Goal: Transaction & Acquisition: Purchase product/service

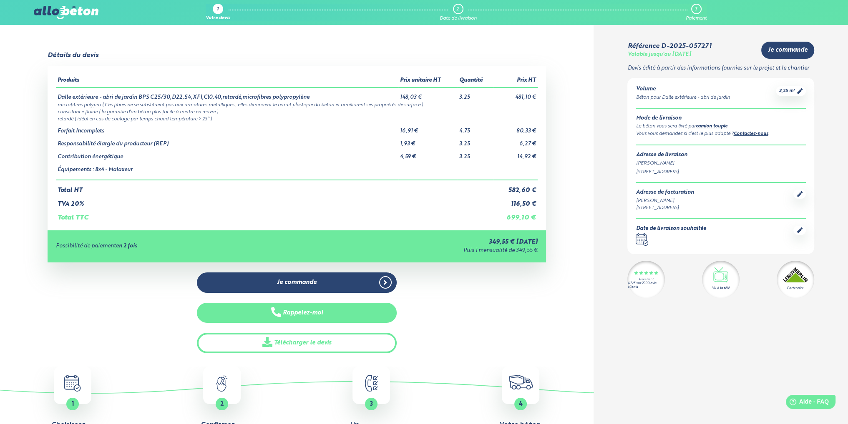
click at [302, 313] on button "Rappelez-moi" at bounding box center [296, 313] width 199 height 20
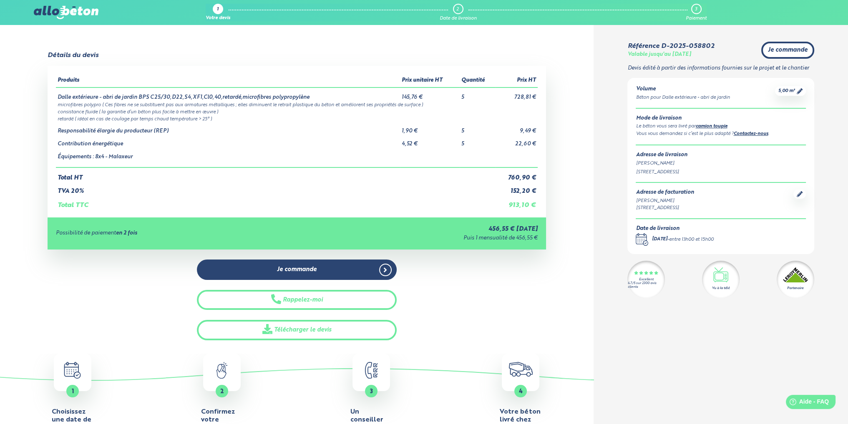
click at [791, 50] on span "Je commande" at bounding box center [788, 50] width 40 height 7
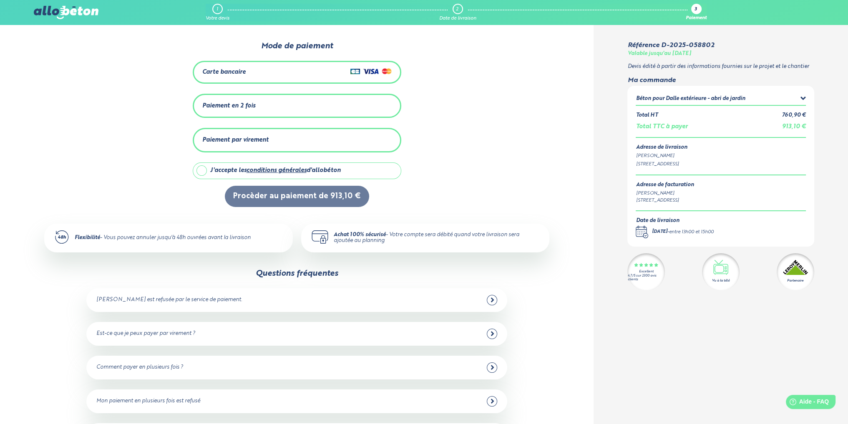
click at [254, 137] on div "Paiement par virement" at bounding box center [235, 140] width 66 height 7
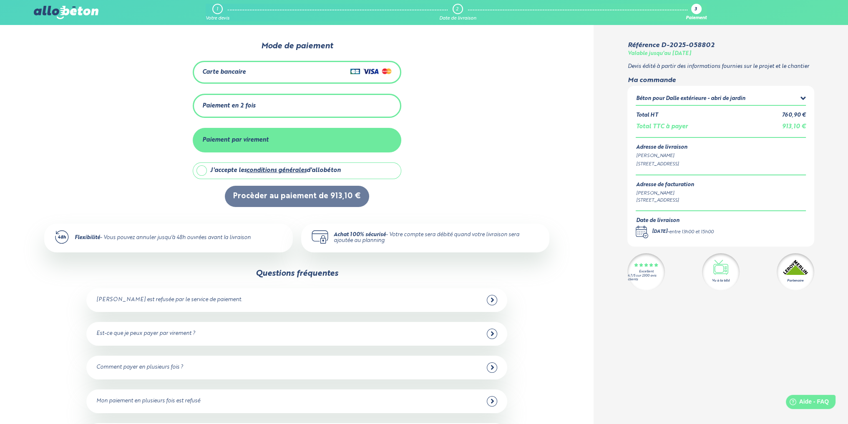
click at [203, 167] on label "J'accepte les conditions générales d'allobéton" at bounding box center [297, 171] width 208 height 17
checkbox input "true"
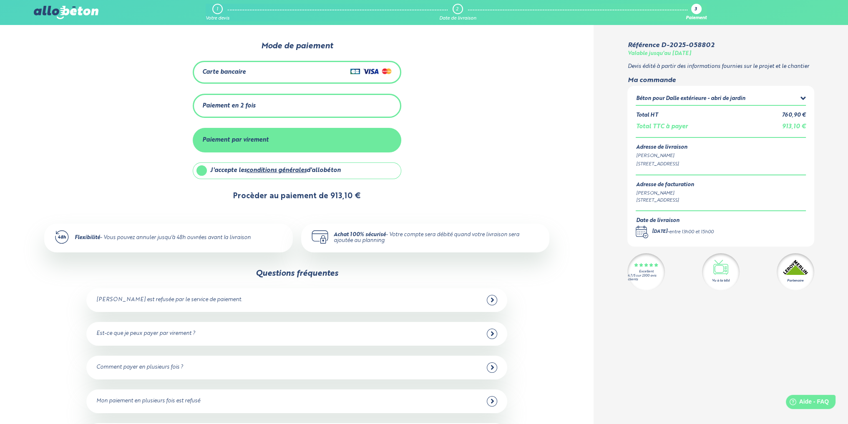
click at [281, 194] on button "Procèder au paiement de 913,10 €" at bounding box center [297, 196] width 144 height 21
click at [282, 137] on div "Paiement par virement" at bounding box center [296, 140] width 189 height 14
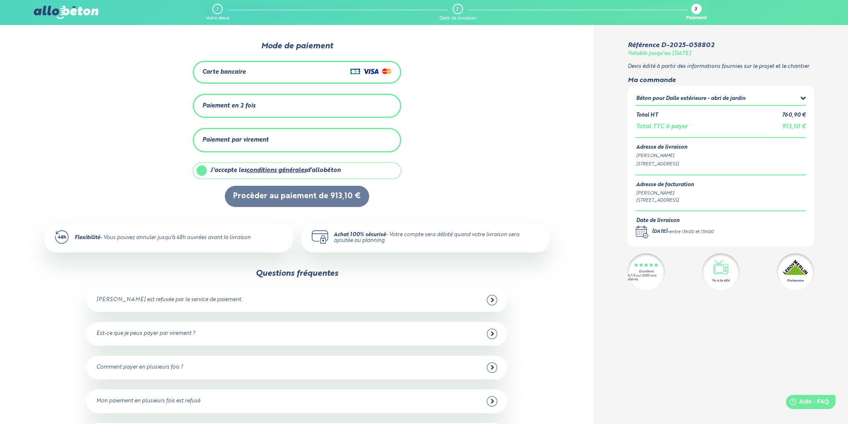
click at [282, 137] on div "Paiement par virement" at bounding box center [296, 140] width 189 height 14
